Goal: Find specific fact: Find specific fact

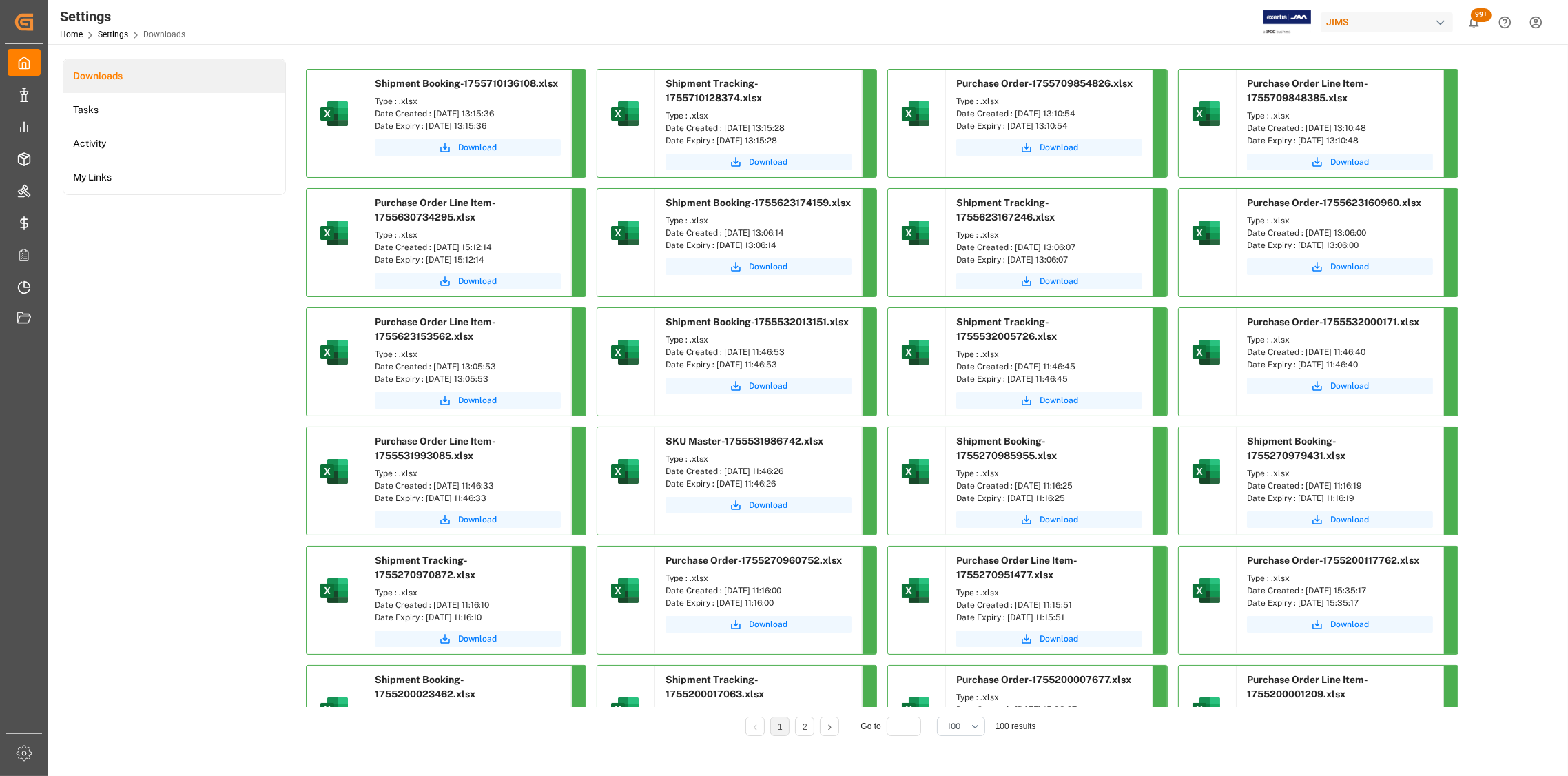
drag, startPoint x: 513, startPoint y: 113, endPoint x: 431, endPoint y: 114, distance: 82.0
click at [431, 114] on div "Date Created : [DATE] 13:15:36" at bounding box center [468, 114] width 186 height 13
copy div "[DATE] 13:15:36"
drag, startPoint x: 817, startPoint y: 126, endPoint x: 724, endPoint y: 129, distance: 93.0
click at [724, 129] on div "Date Created : [DATE] 13:15:28" at bounding box center [758, 129] width 186 height 13
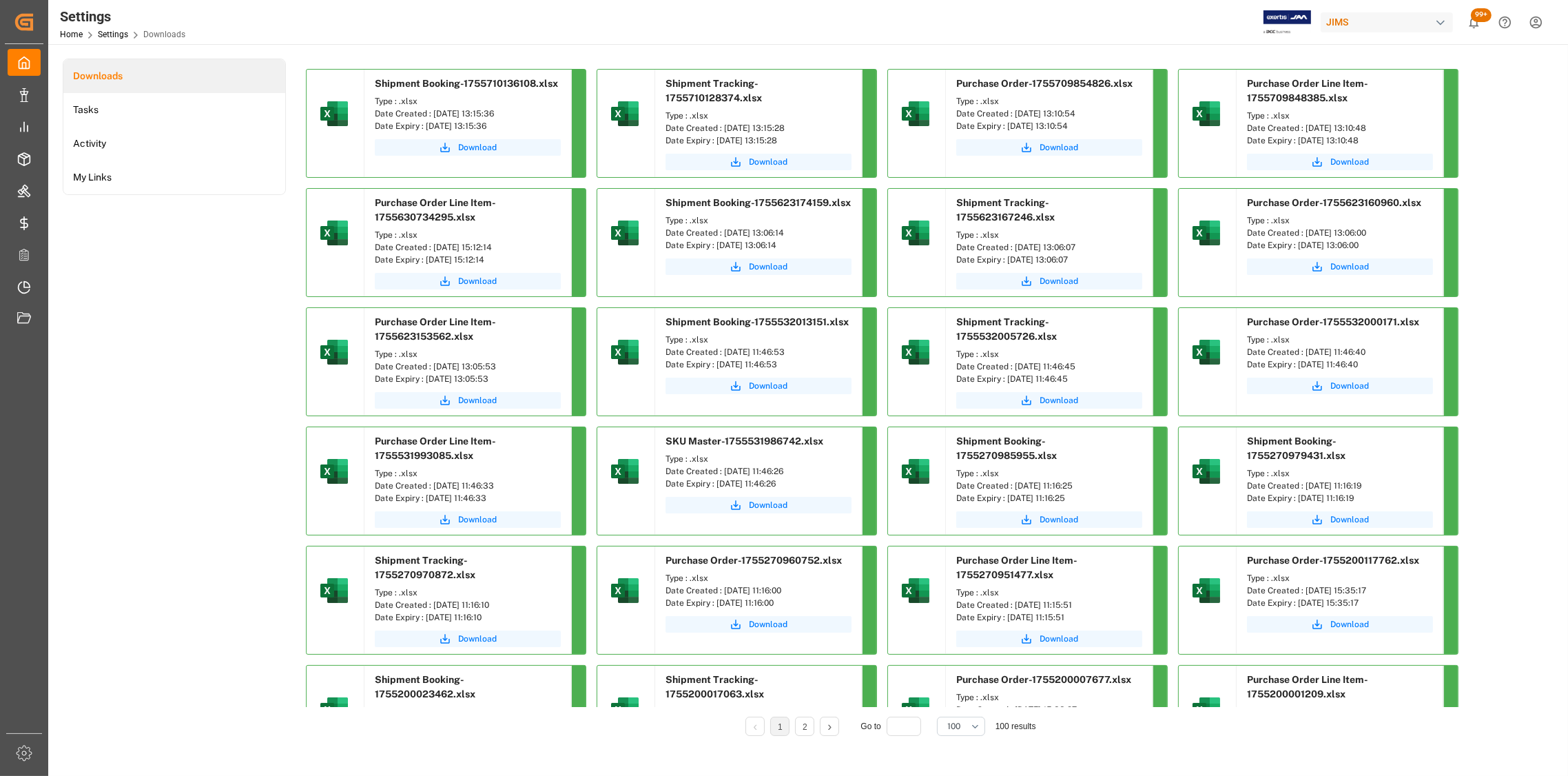
copy div "[DATE] 13:15:28"
drag, startPoint x: 1098, startPoint y: 110, endPoint x: 1013, endPoint y: 114, distance: 85.1
click at [1013, 114] on div "Date Created : [DATE] 13:10:54" at bounding box center [1049, 114] width 186 height 13
copy div "[DATE] 13:10:54"
drag, startPoint x: 1385, startPoint y: 127, endPoint x: 1307, endPoint y: 126, distance: 78.0
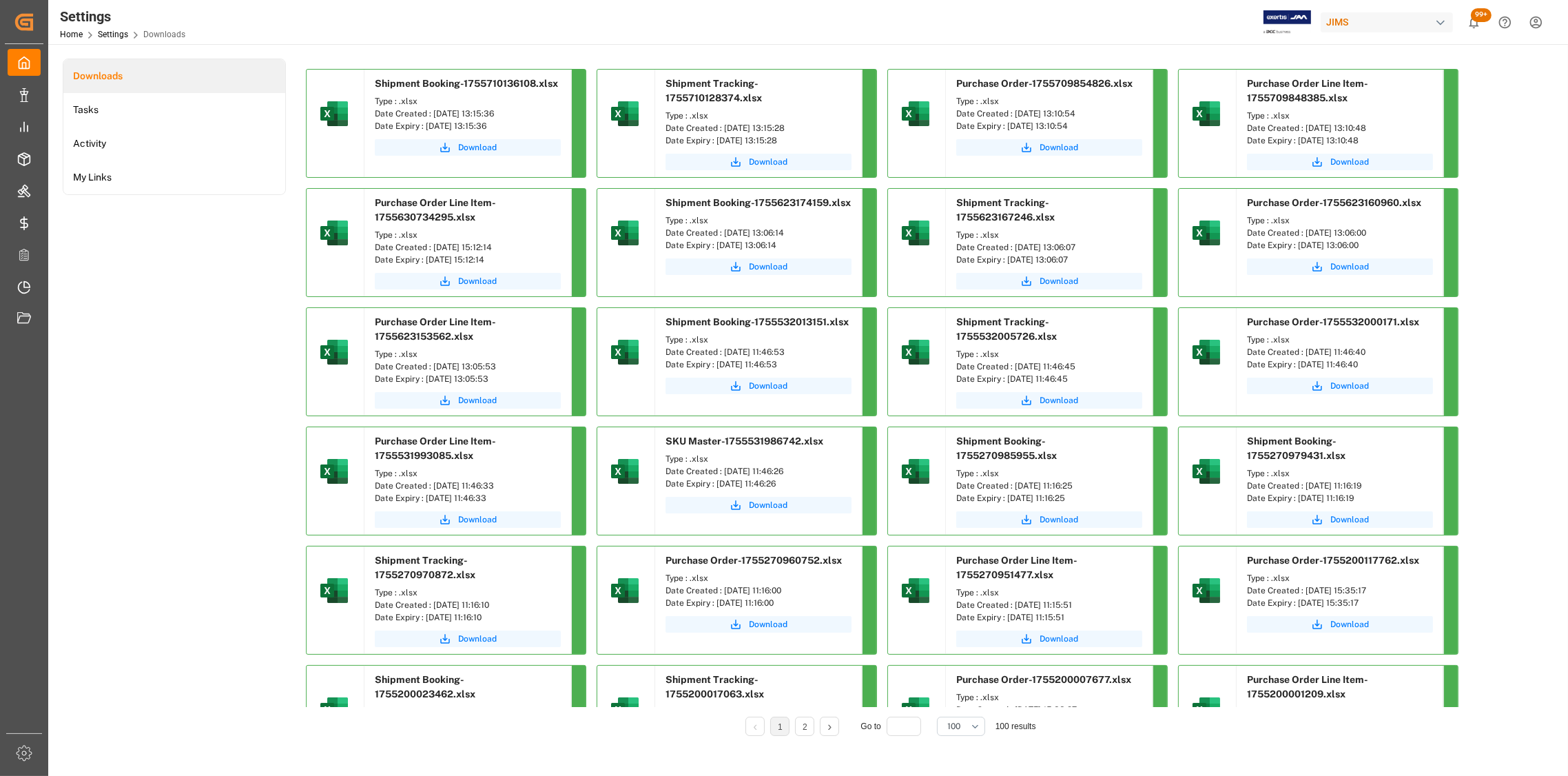
click at [1307, 126] on div "Date Created : [DATE] 13:10:48" at bounding box center [1340, 129] width 186 height 13
copy div "[DATE] 13:10:48"
